Goal: Information Seeking & Learning: Learn about a topic

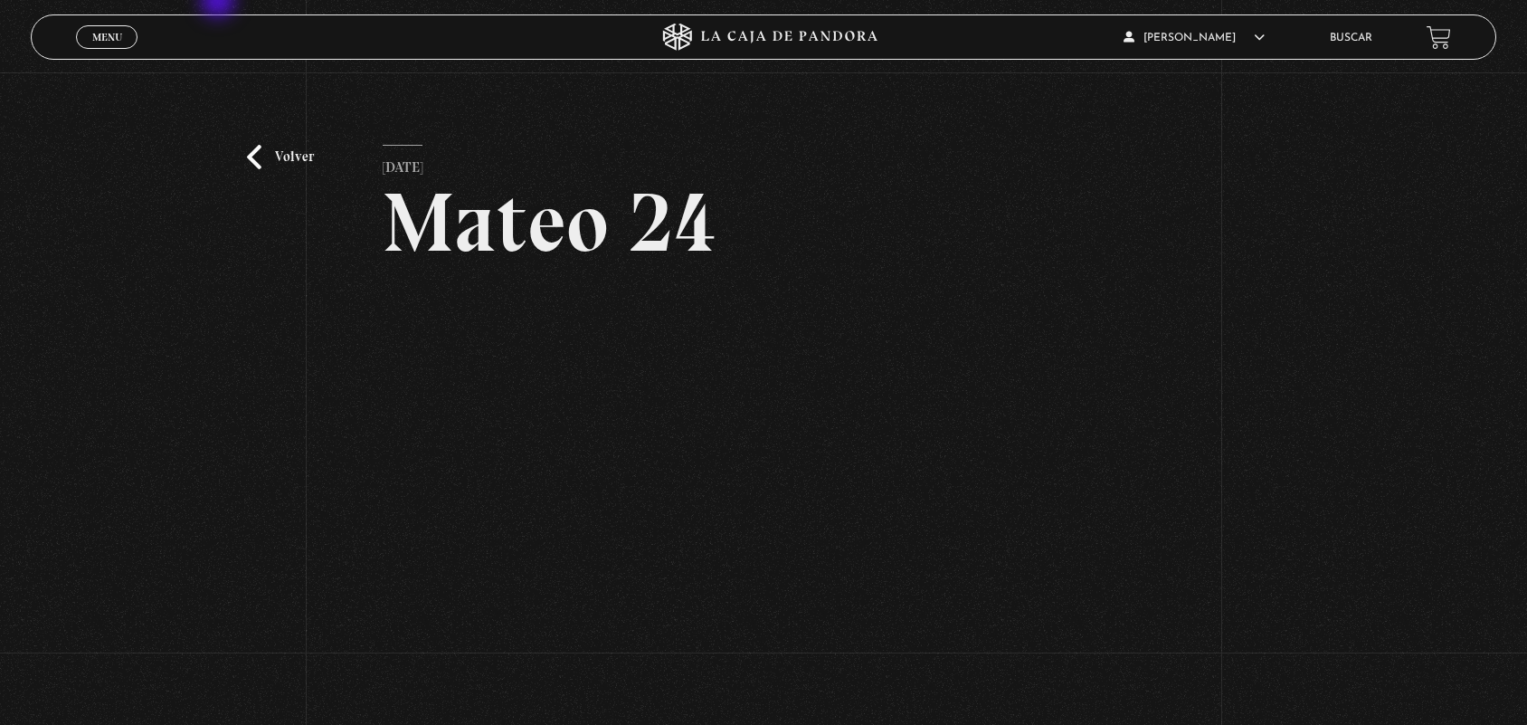
scroll to position [134, 0]
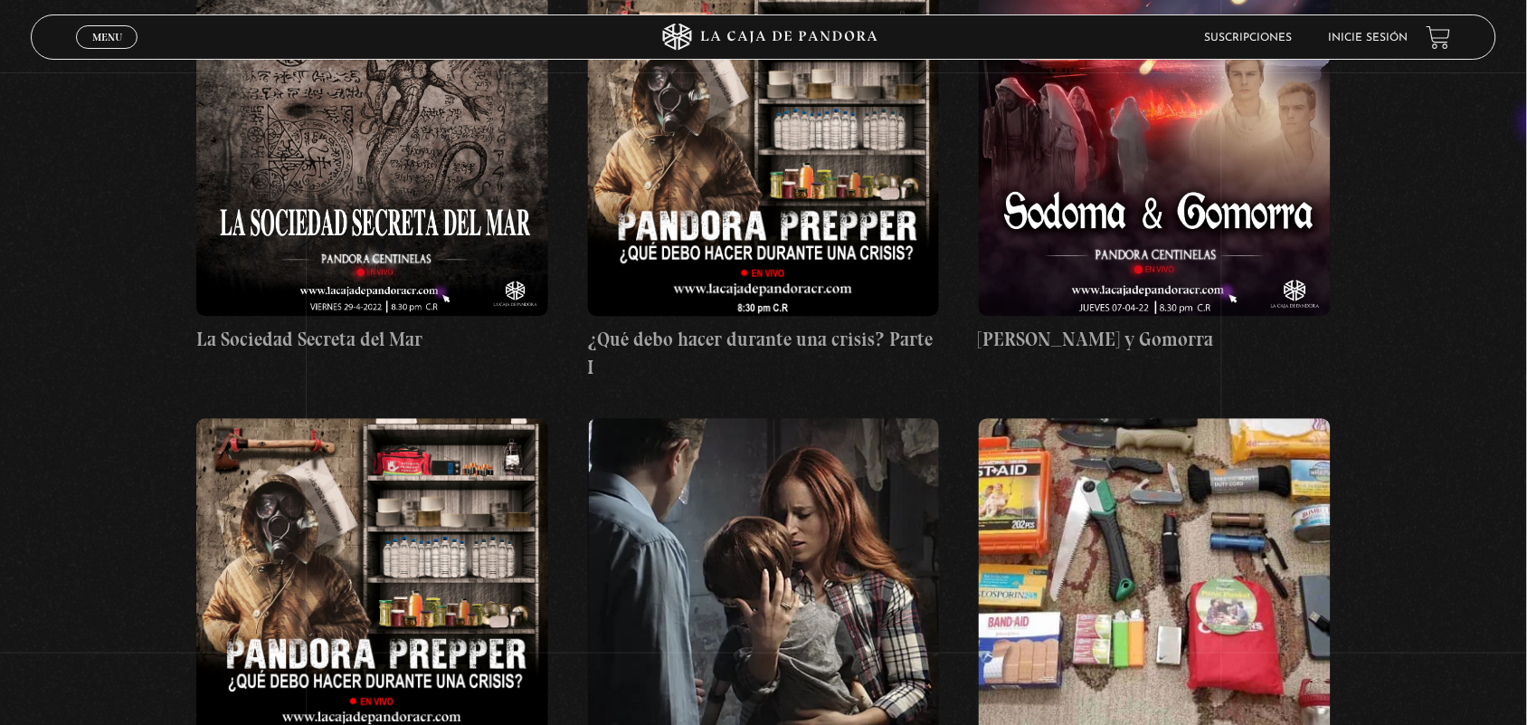
scroll to position [16815, 0]
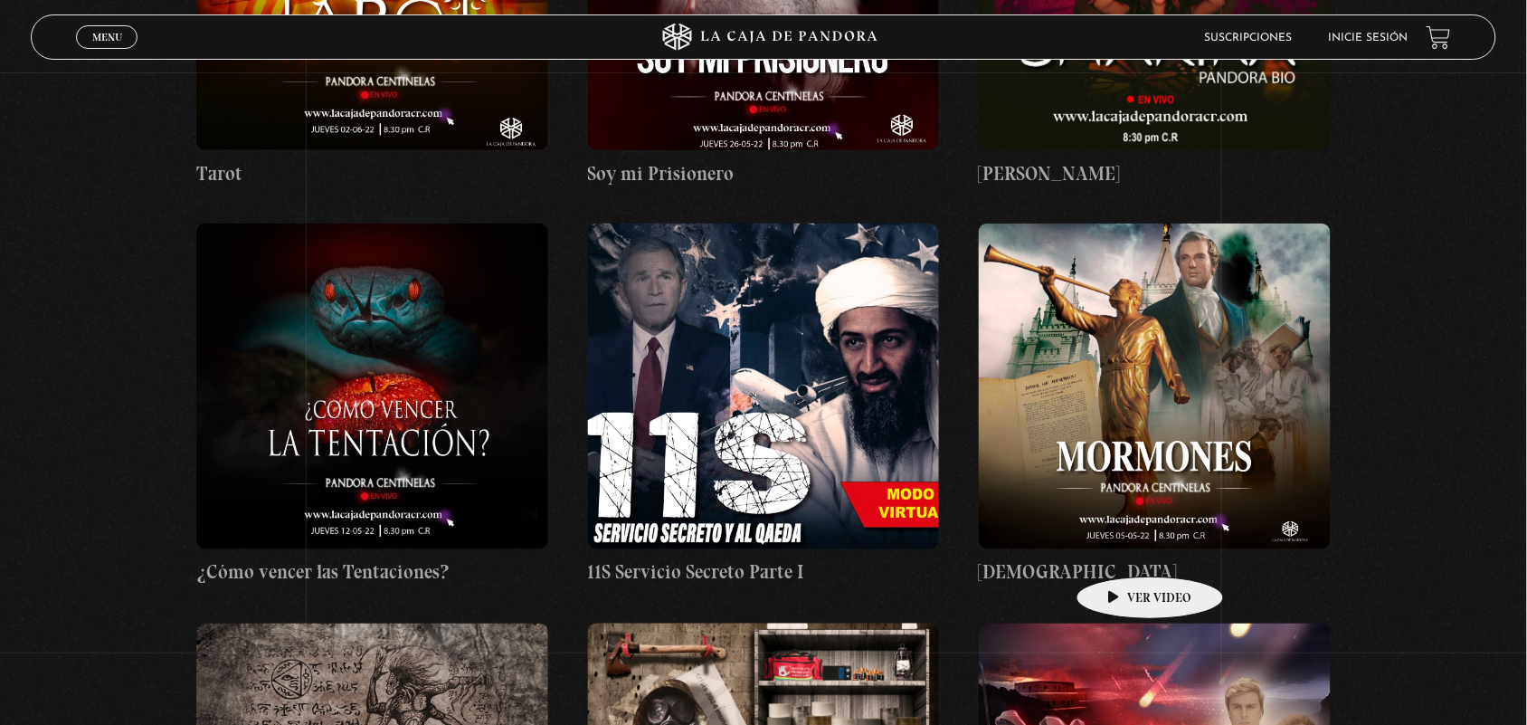
drag, startPoint x: 955, startPoint y: 570, endPoint x: 1245, endPoint y: 567, distance: 289.5
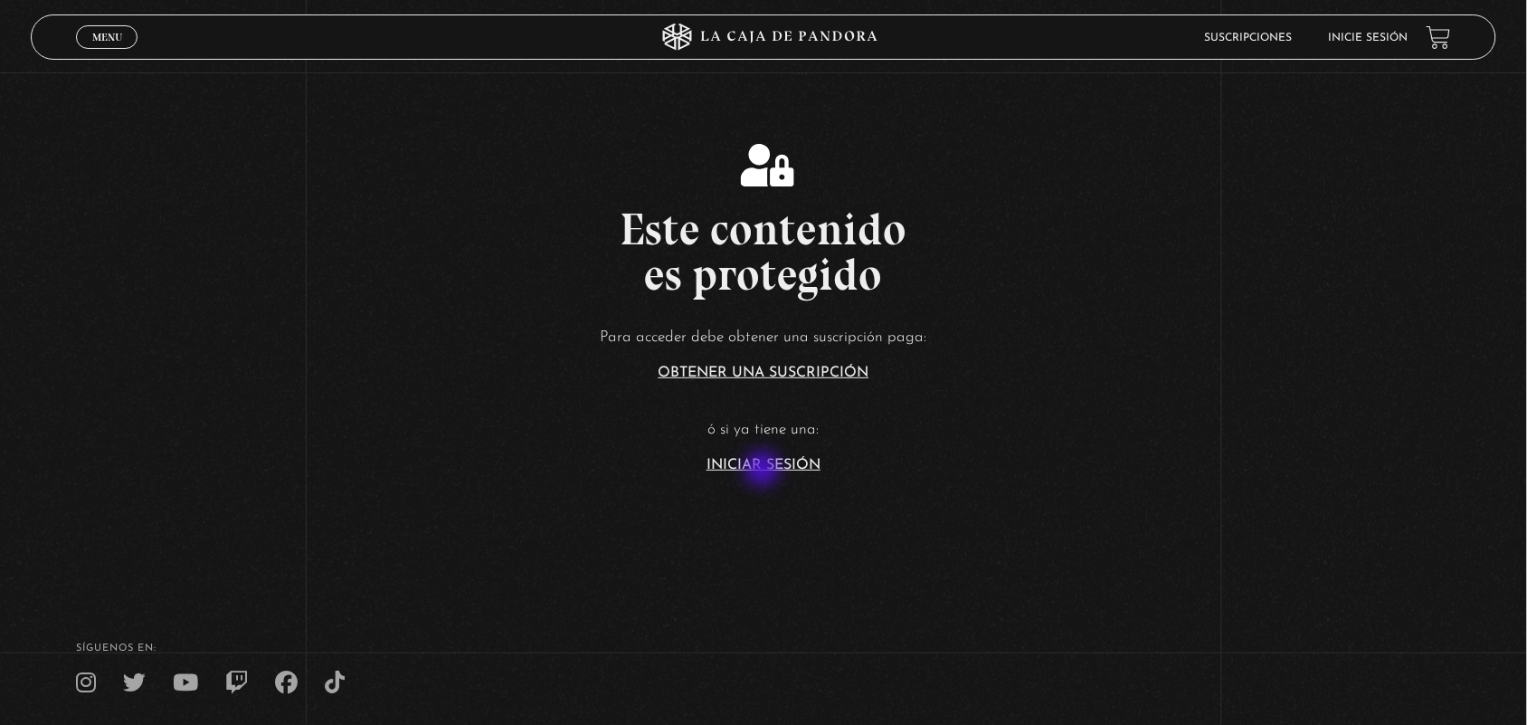
click at [764, 470] on link "Iniciar Sesión" at bounding box center [764, 465] width 114 height 14
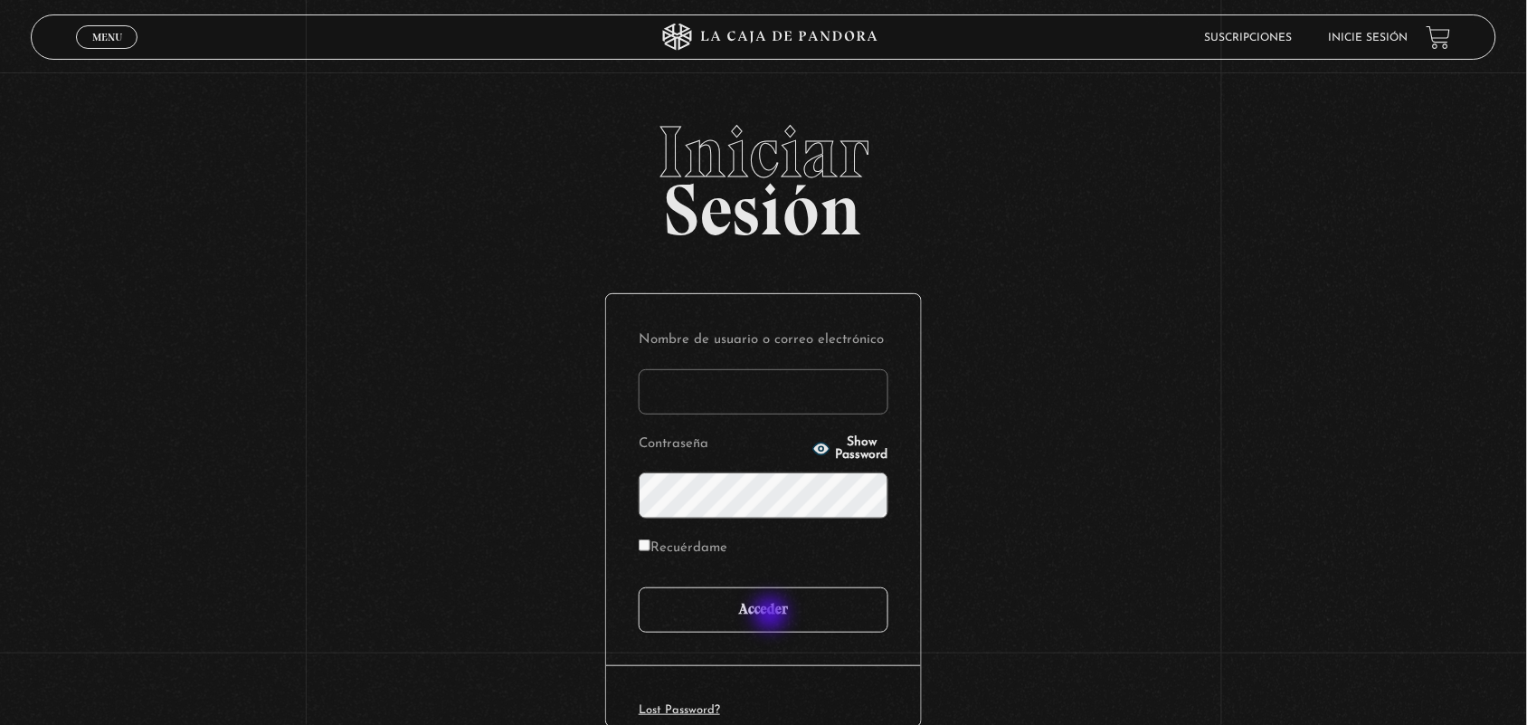
type input "ANGE-LU"
click at [772, 612] on input "Acceder" at bounding box center [764, 609] width 250 height 45
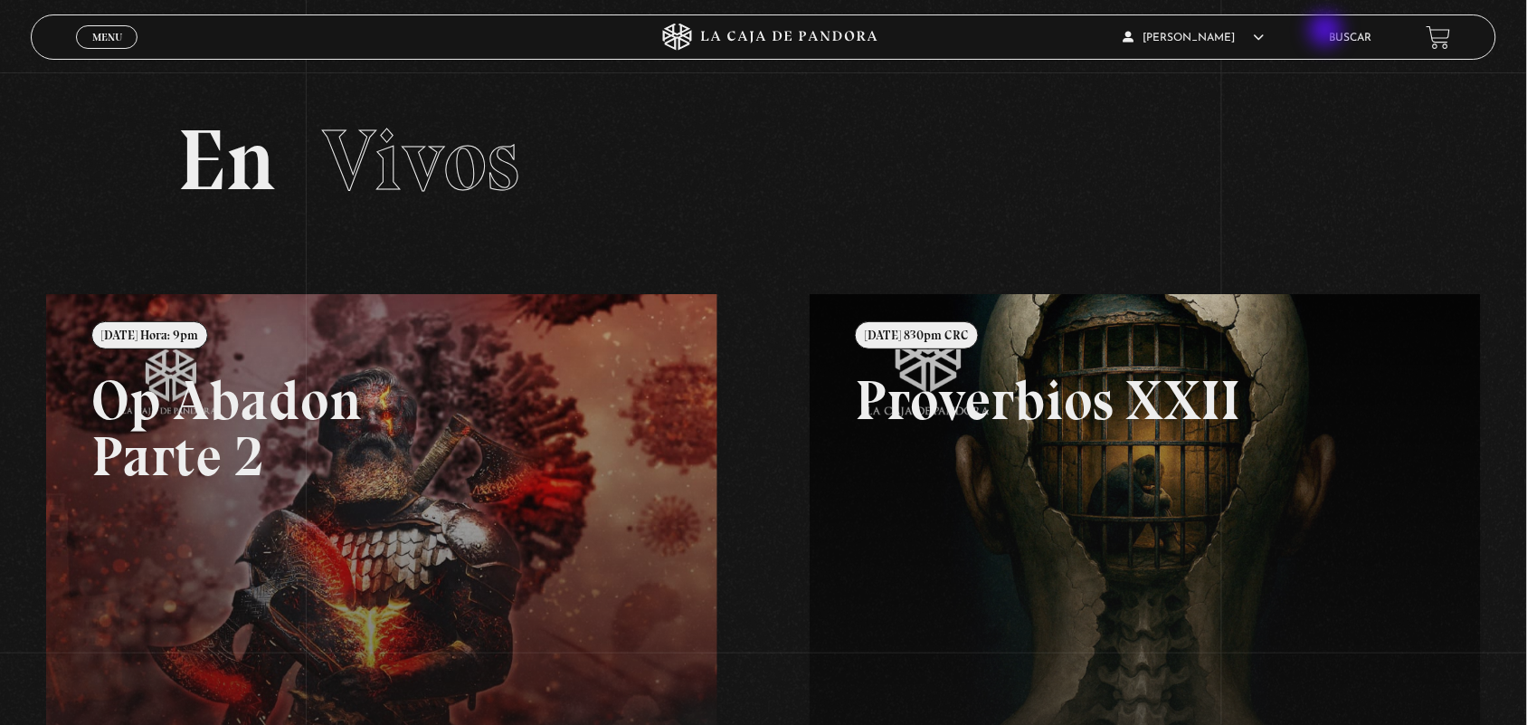
click at [1328, 32] on div "ANGELA LUCIANO En vivos Pandora Centinelas Mi cuenta Salir Buscar" at bounding box center [1221, 37] width 458 height 43
click at [1344, 39] on link "Buscar" at bounding box center [1351, 38] width 43 height 11
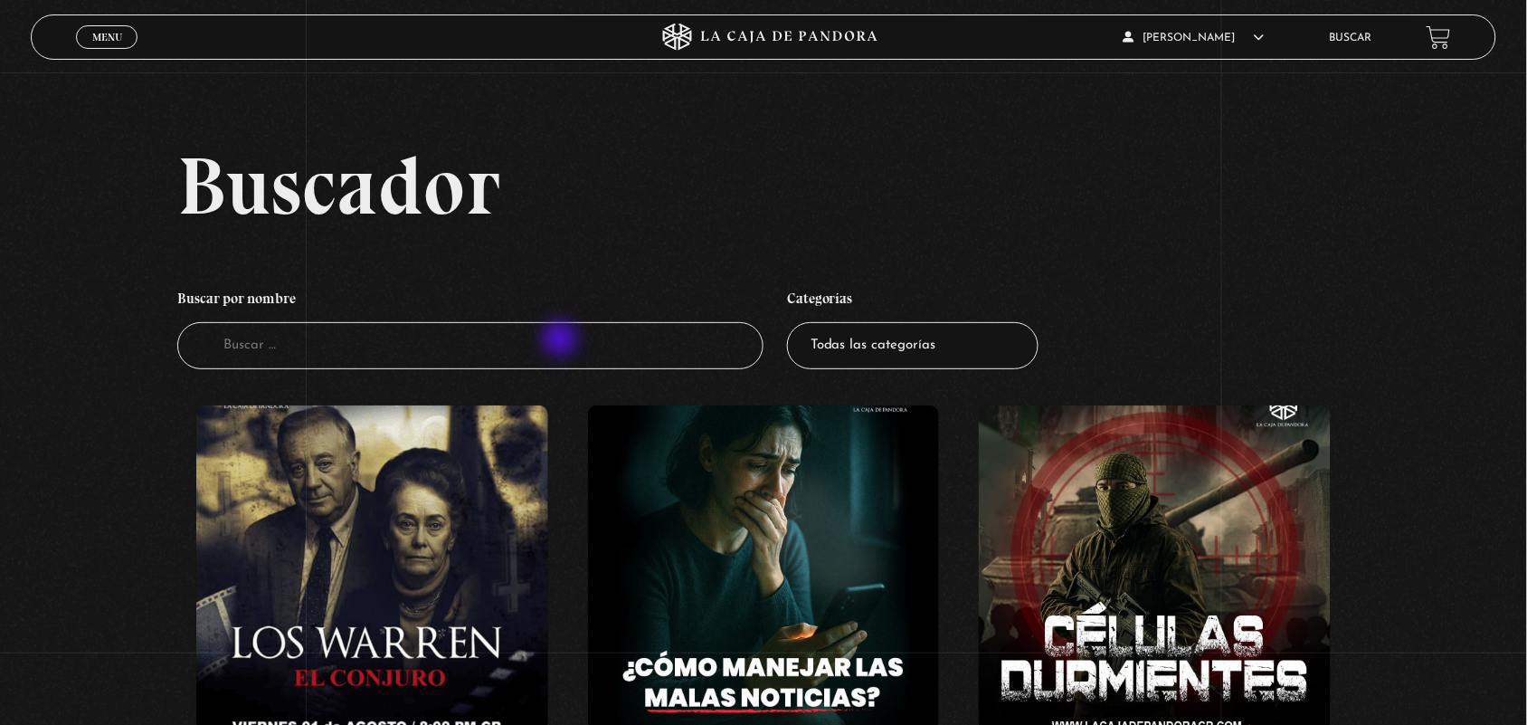
click at [562, 340] on input "Buscador" at bounding box center [470, 346] width 586 height 48
type input "J"
type input "LA SOCIEDAD"
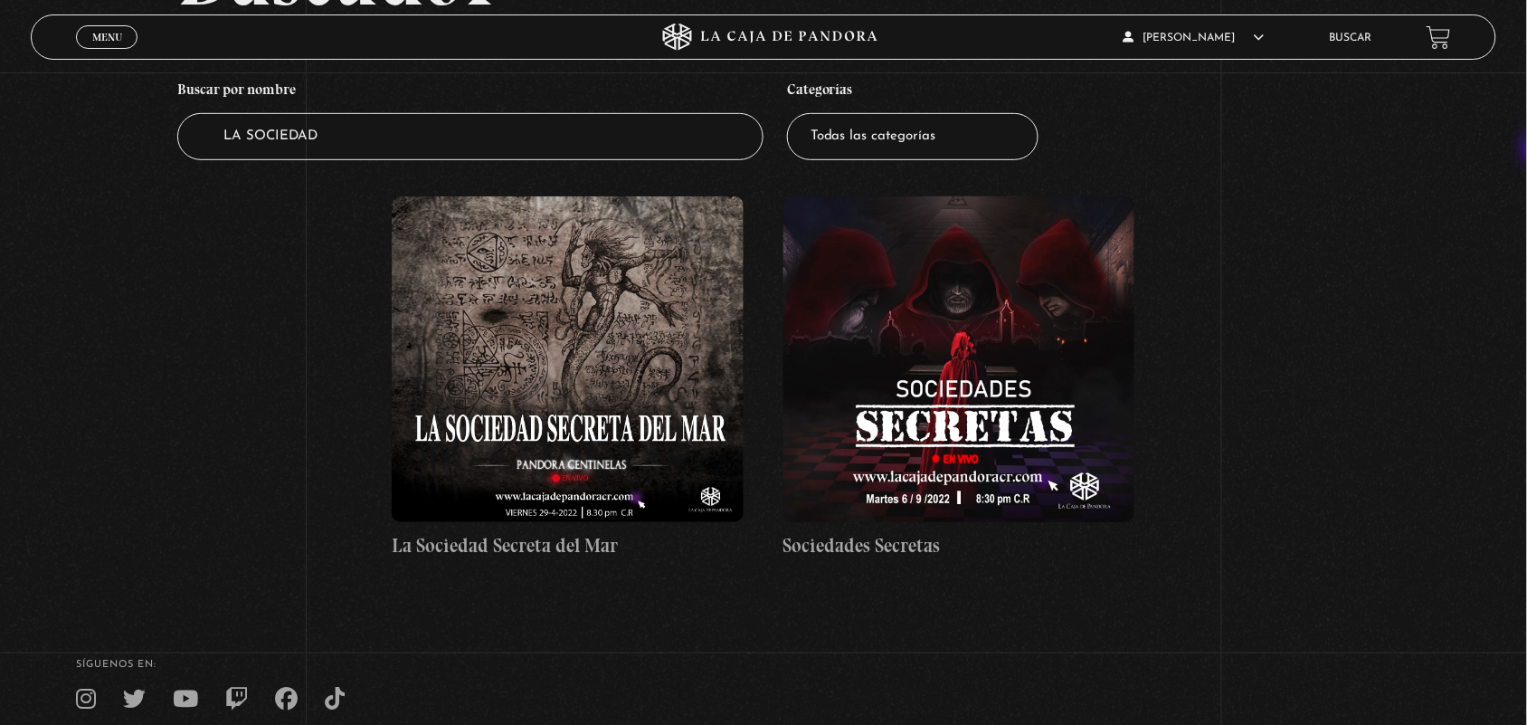
scroll to position [215, 0]
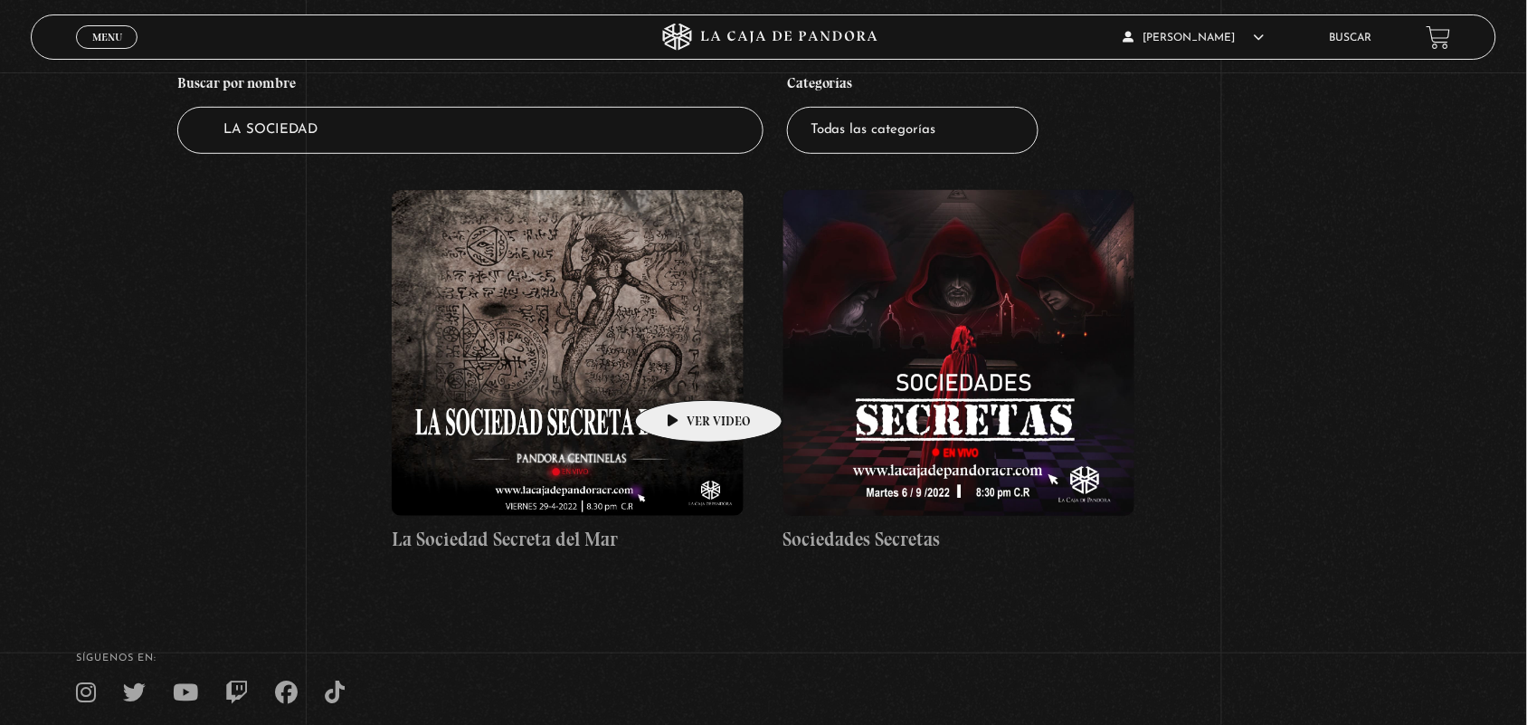
click at [680, 373] on figure at bounding box center [568, 353] width 352 height 326
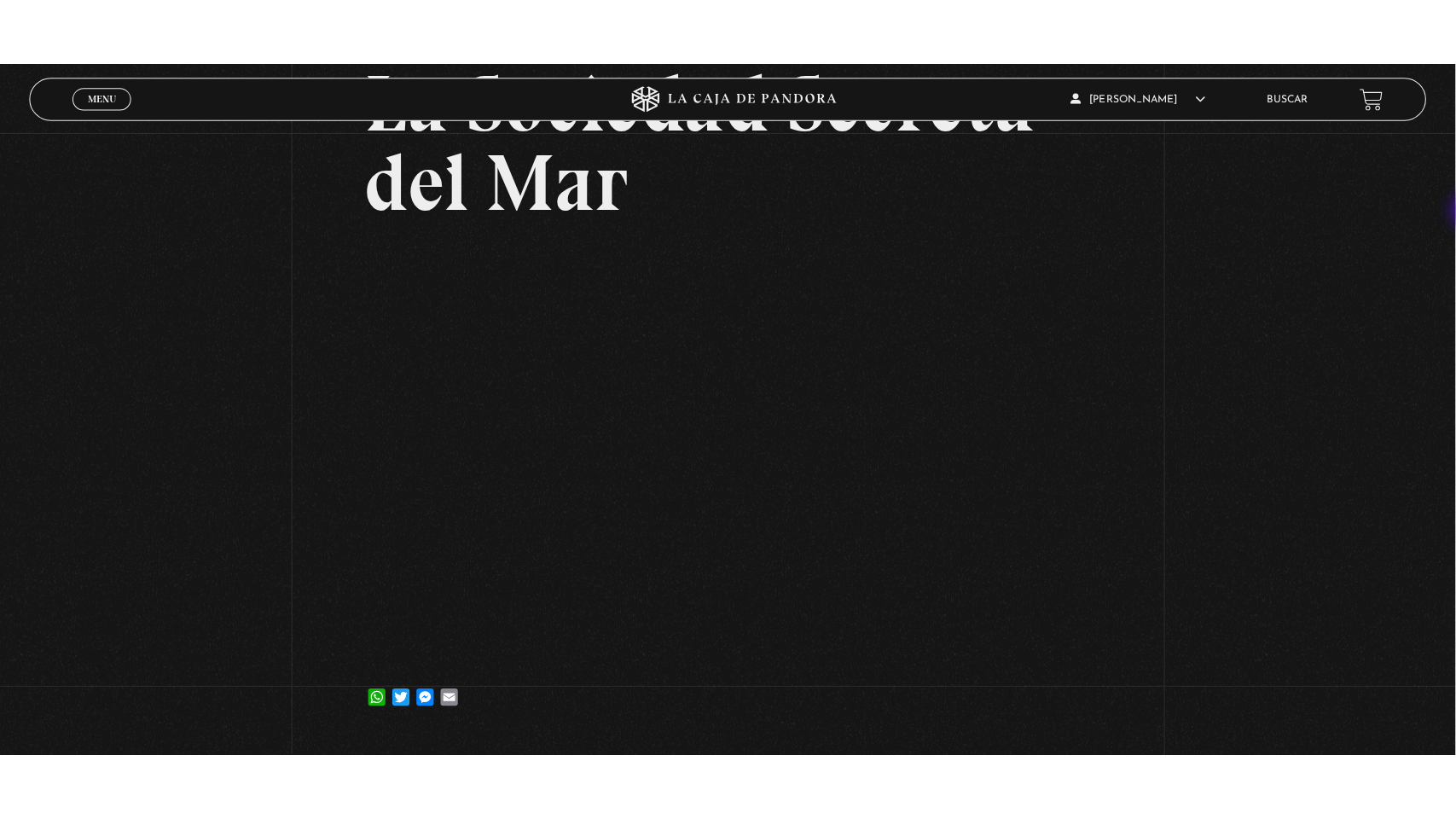
scroll to position [241, 0]
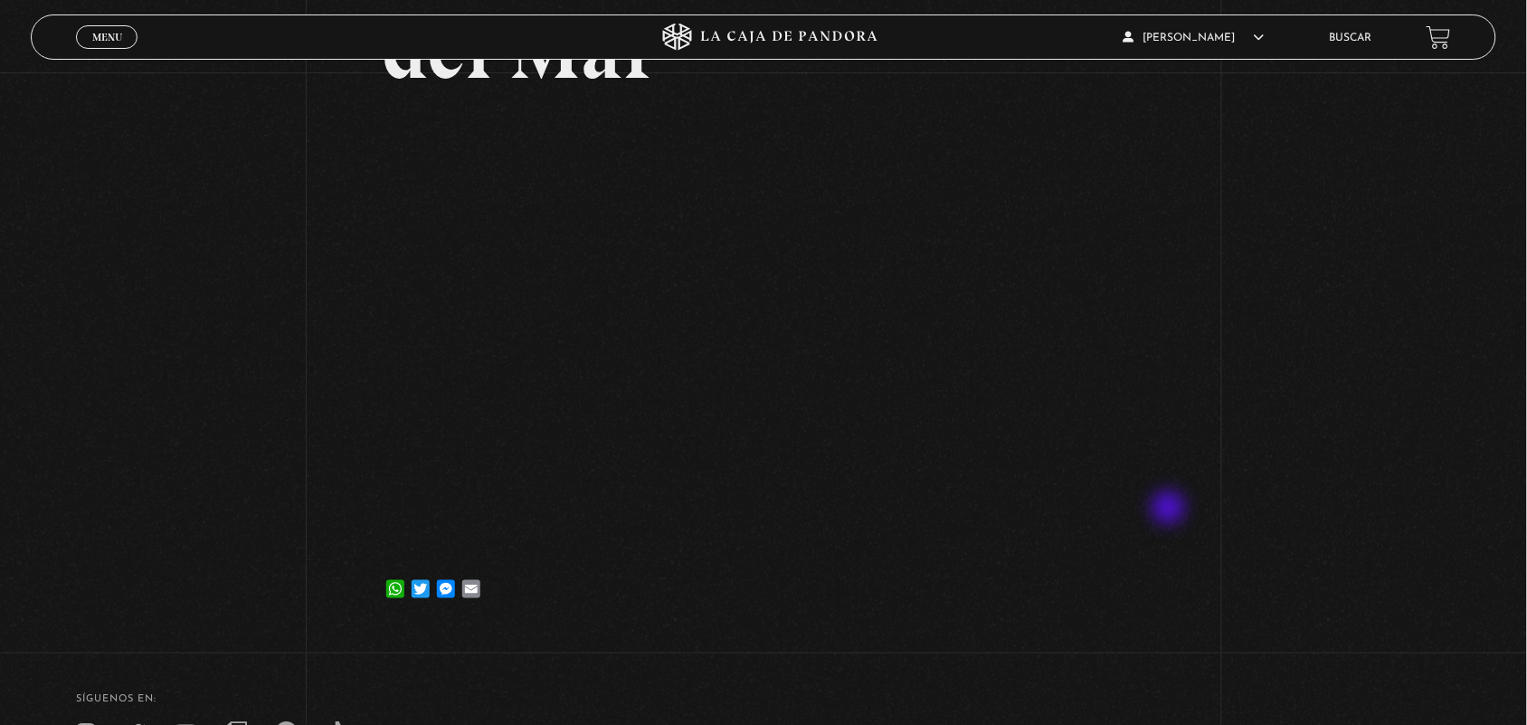
click at [1172, 511] on div "Volver [DATE] La Sociedad Secreta del Mar WhatsApp Twitter Messenger Email" at bounding box center [763, 223] width 1527 height 814
